Goal: Transaction & Acquisition: Purchase product/service

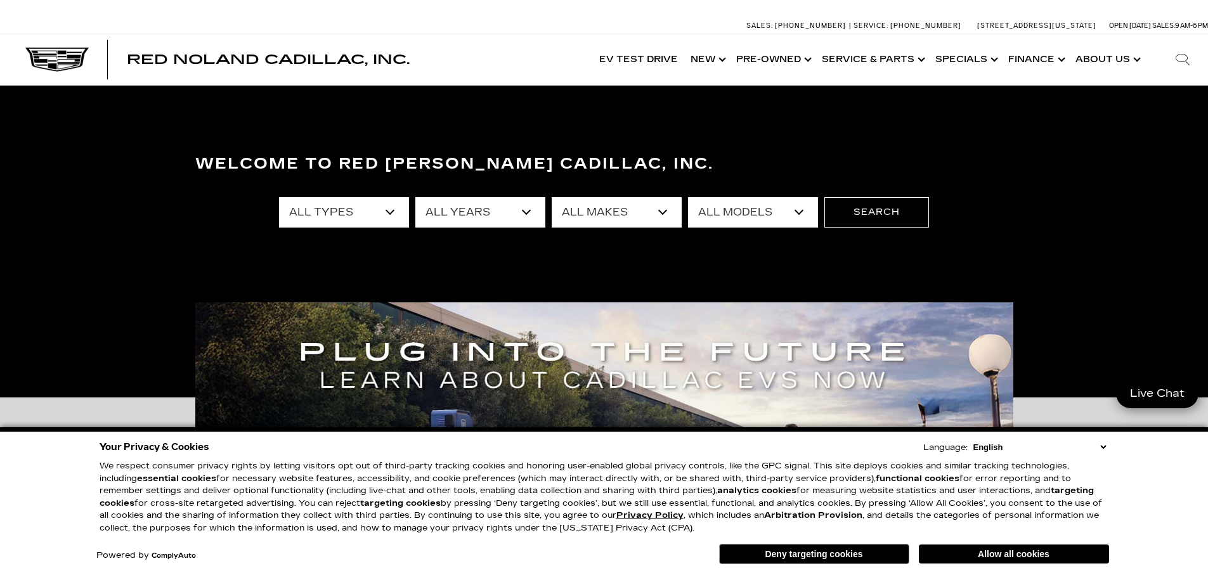
click at [951, 553] on button "Allow all cookies" at bounding box center [1014, 554] width 190 height 19
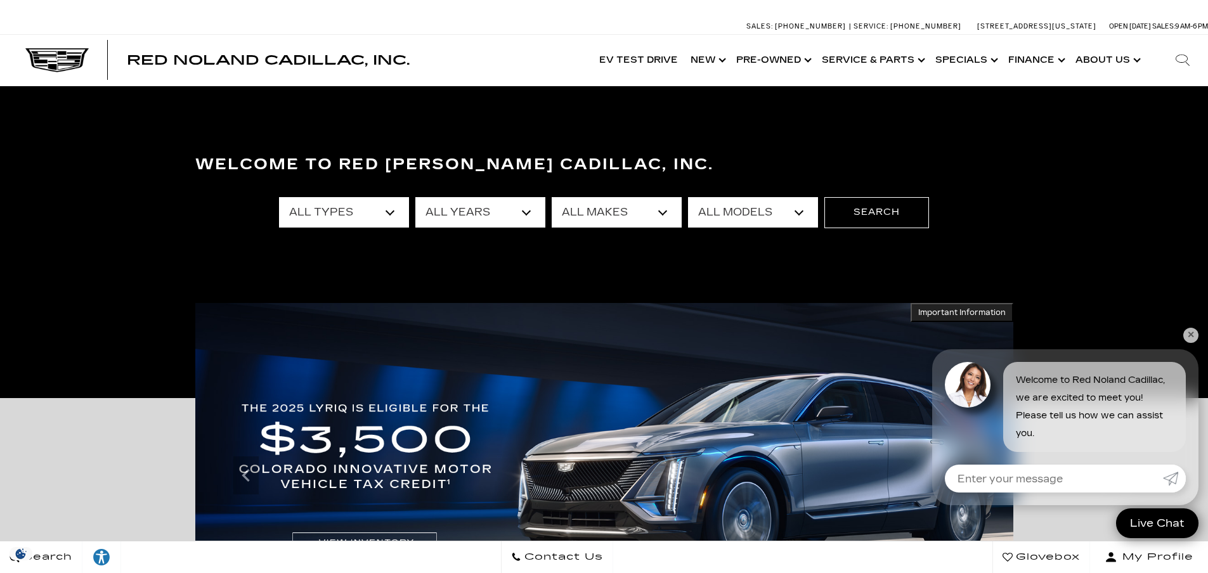
click at [391, 208] on select "All Types New Used Certified Used Demo" at bounding box center [344, 212] width 130 height 30
select select "New"
click at [279, 197] on select "All Types New Used Certified Used Demo" at bounding box center [344, 212] width 130 height 30
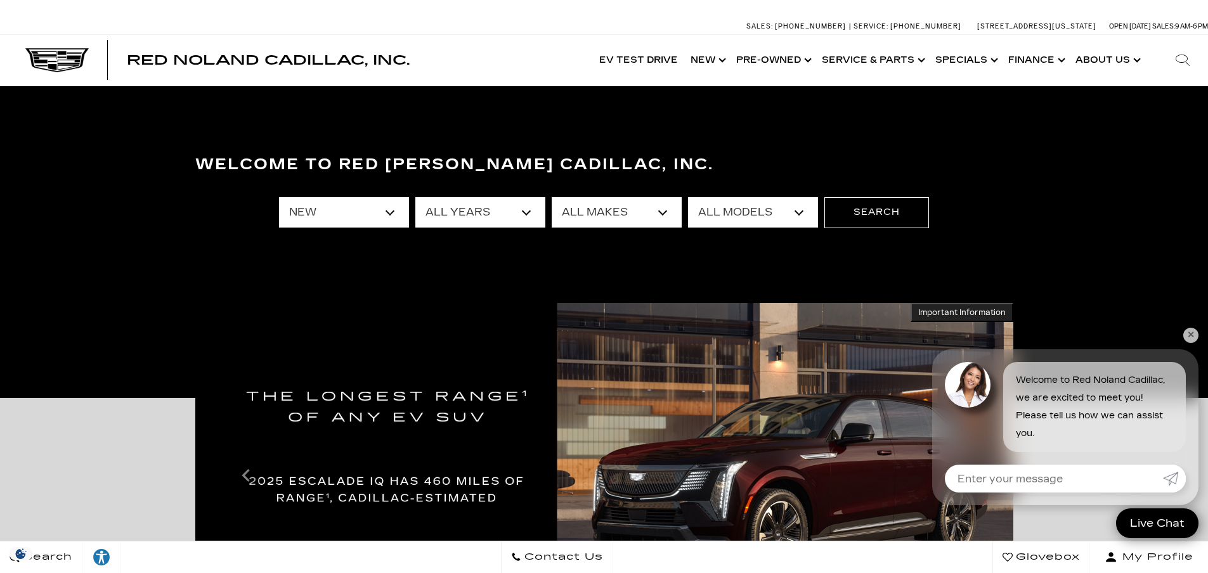
click at [797, 209] on select "All Models CT4 Escalade Escalade ESV ESCALADE IQ ESCALADE IQL LYRIQ OPTIQ VISTI…" at bounding box center [753, 212] width 130 height 30
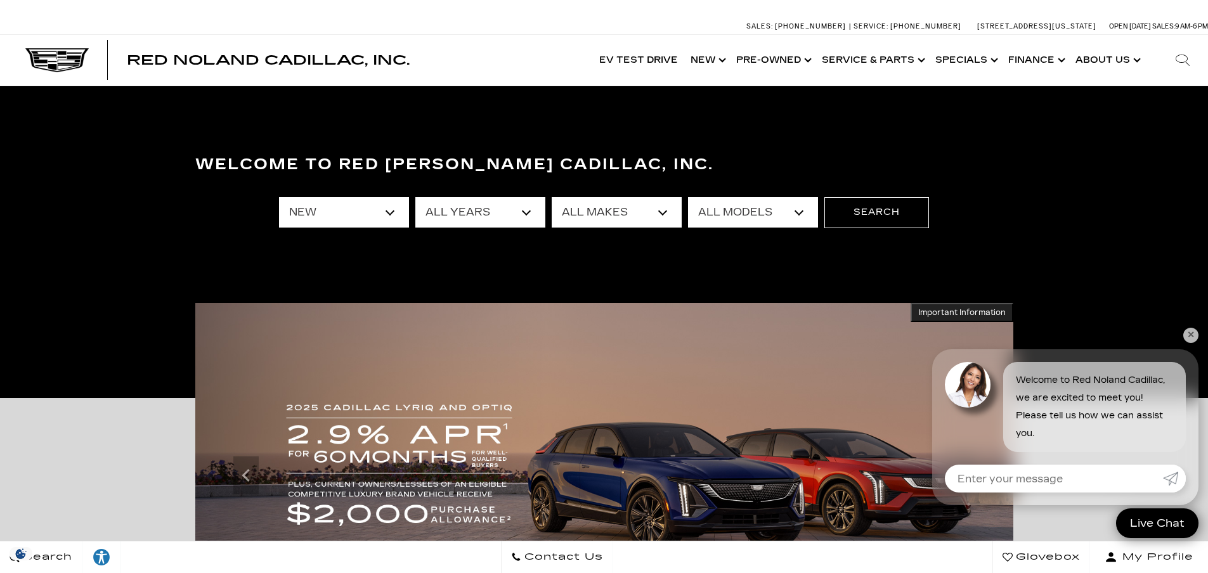
select select "OPTIQ"
click at [688, 197] on select "All Models CT4 Escalade Escalade ESV ESCALADE IQ ESCALADE IQL LYRIQ OPTIQ VISTI…" at bounding box center [753, 212] width 130 height 30
click at [878, 213] on button "Search" at bounding box center [876, 212] width 105 height 30
